Goal: Navigation & Orientation: Find specific page/section

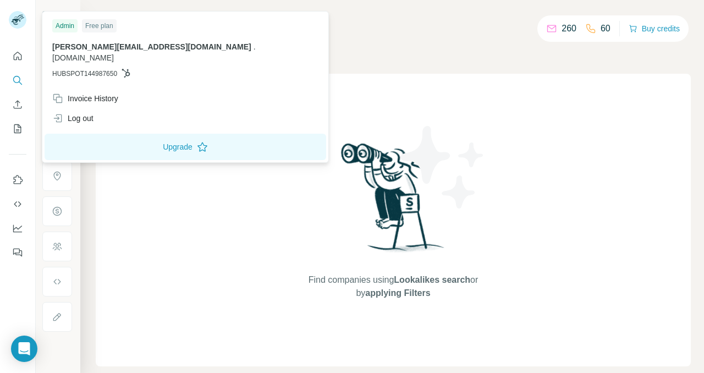
click at [173, 41] on p "alice.baleton@rewardpulse.eu . rewardpulse.eu" at bounding box center [185, 52] width 266 height 22
click at [98, 26] on div "Free plan" at bounding box center [99, 25] width 35 height 13
click at [69, 23] on div "Admin" at bounding box center [64, 25] width 25 height 13
click at [168, 222] on div "Find companies using Lookalikes search or by applying Filters" at bounding box center [393, 220] width 595 height 293
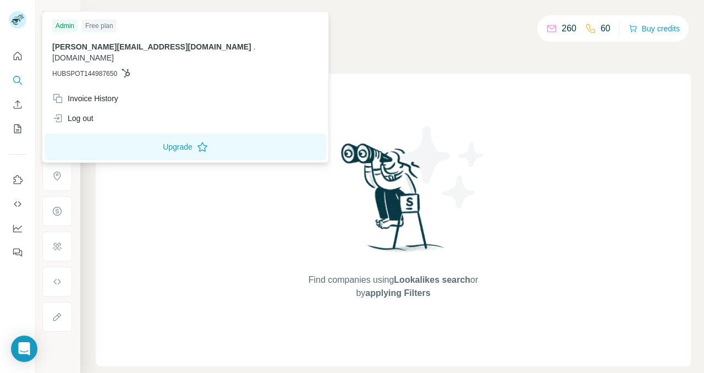
click at [12, 16] on img at bounding box center [18, 20] width 18 height 18
click at [15, 16] on img at bounding box center [18, 20] width 18 height 18
click at [380, 21] on h4 "Search" at bounding box center [393, 20] width 595 height 15
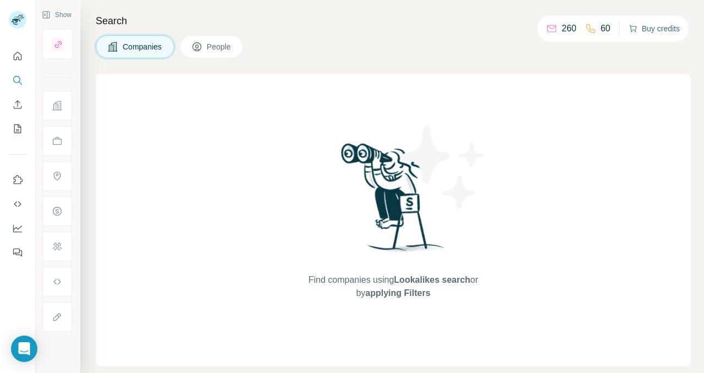
click at [654, 29] on button "Buy credits" at bounding box center [653, 28] width 51 height 15
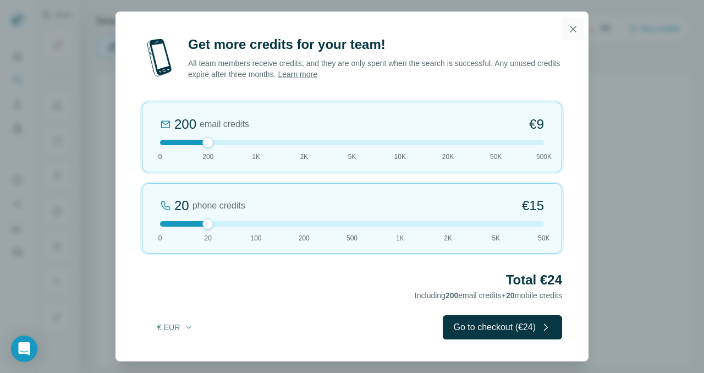
click at [572, 31] on icon "button" at bounding box center [572, 29] width 11 height 11
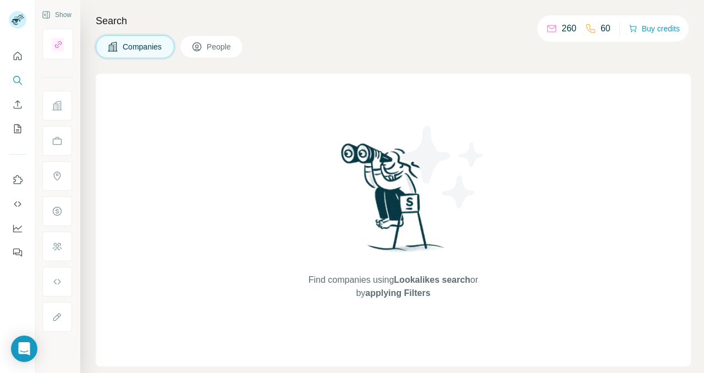
click at [600, 29] on p "60" at bounding box center [605, 28] width 10 height 13
click at [16, 55] on icon "Quick start" at bounding box center [17, 56] width 11 height 11
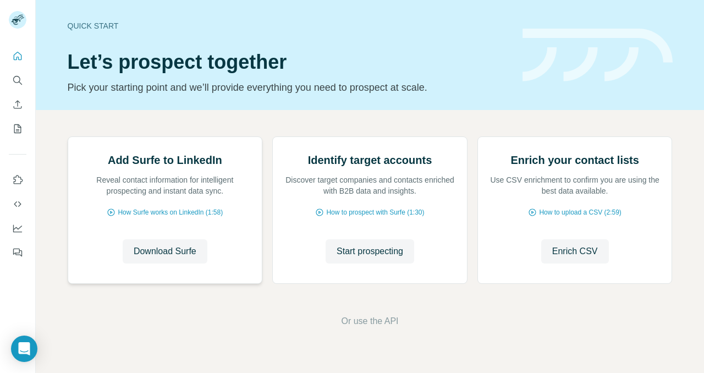
scroll to position [90, 0]
click at [14, 227] on icon "Dashboard" at bounding box center [17, 228] width 11 height 11
